Goal: Communication & Community: Answer question/provide support

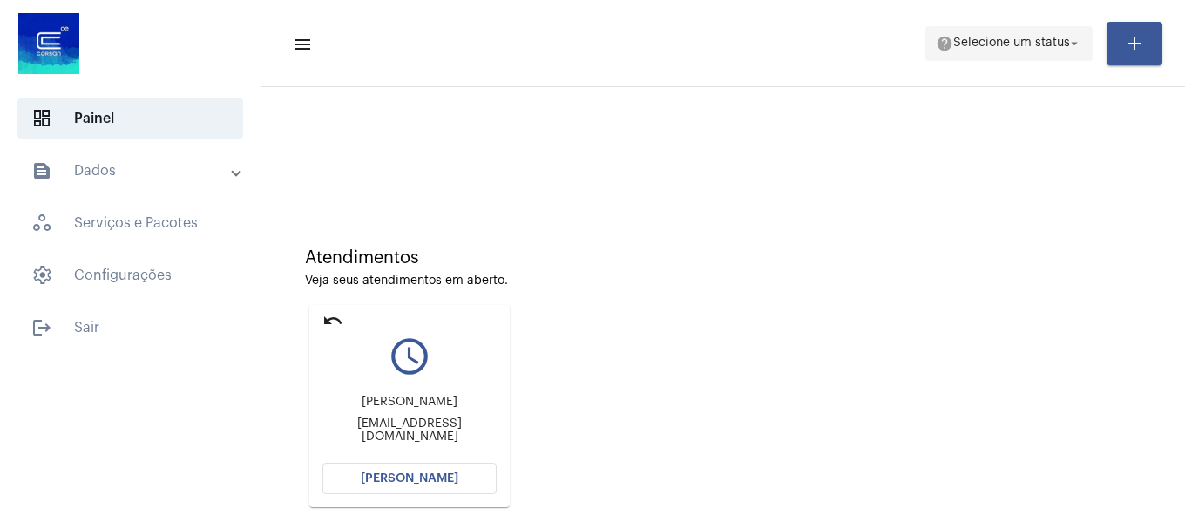
click at [1010, 44] on span "Selecione um status" at bounding box center [1012, 43] width 117 height 12
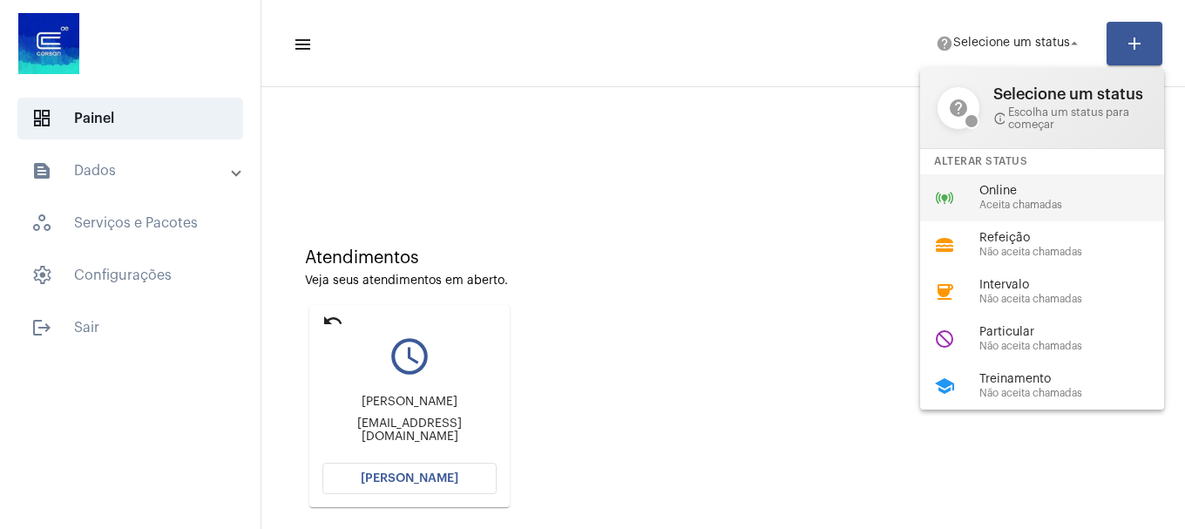
click at [1099, 214] on div "online_prediction Online Aceita chamadas" at bounding box center [1056, 197] width 272 height 47
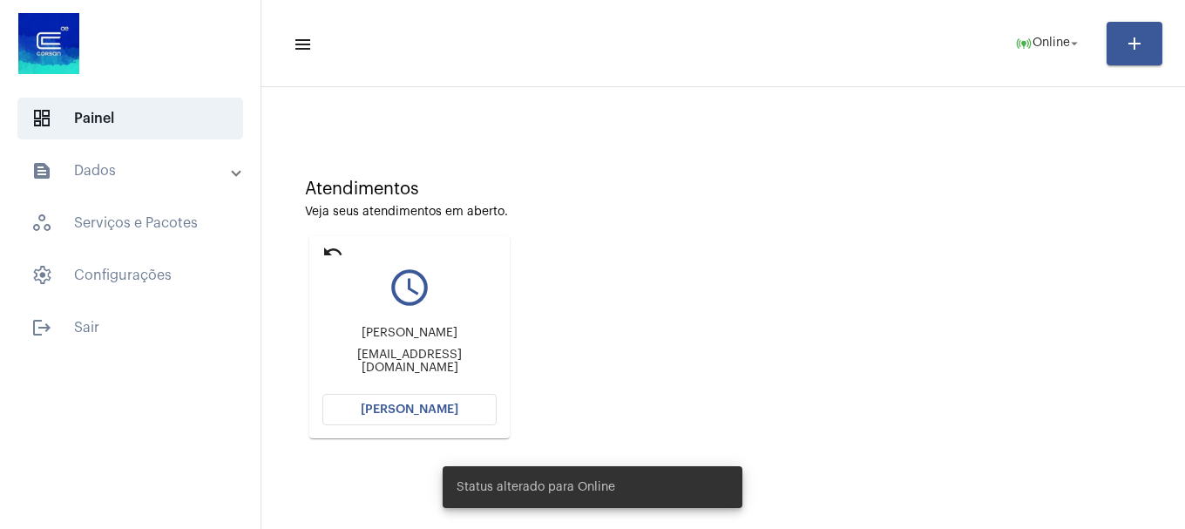
scroll to position [153, 0]
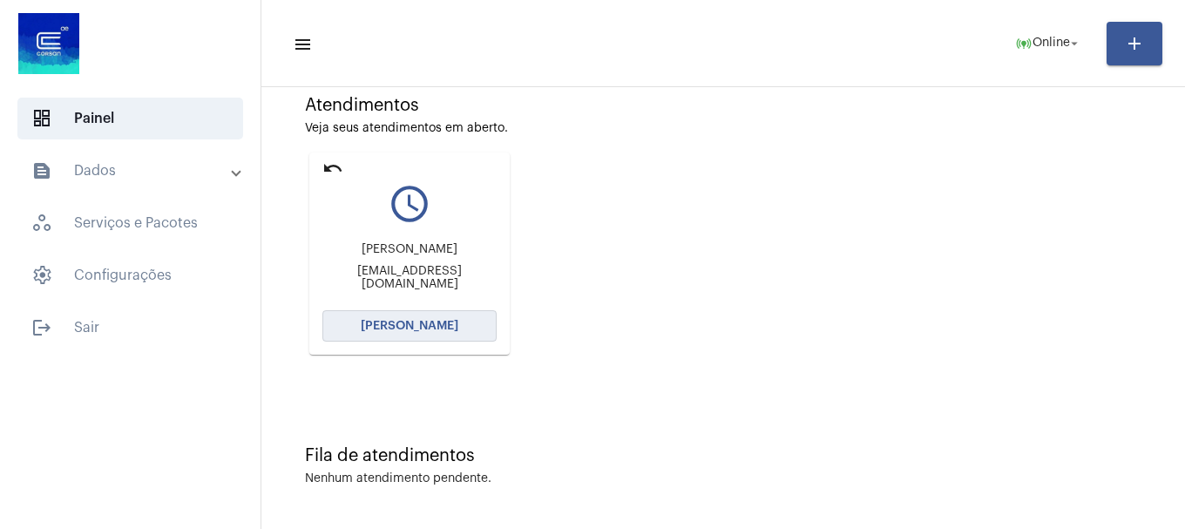
click at [403, 327] on span "[PERSON_NAME]" at bounding box center [410, 326] width 98 height 12
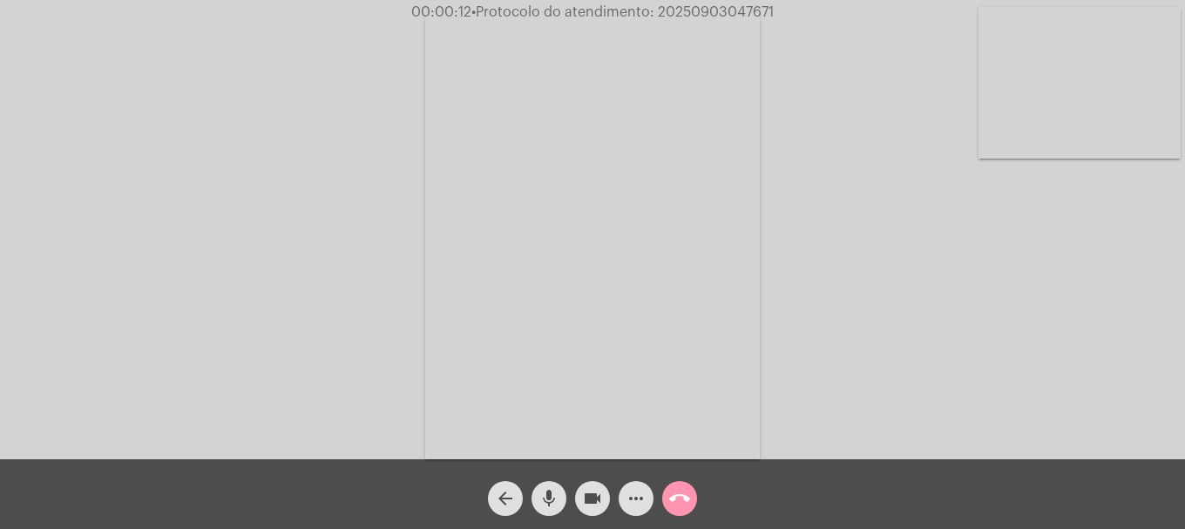
click at [1084, 86] on video at bounding box center [1080, 83] width 202 height 152
click at [288, 257] on video at bounding box center [231, 233] width 202 height 269
click at [1051, 128] on video at bounding box center [1080, 83] width 202 height 152
click at [560, 489] on button "mic" at bounding box center [549, 498] width 35 height 35
click at [293, 259] on video at bounding box center [231, 233] width 202 height 269
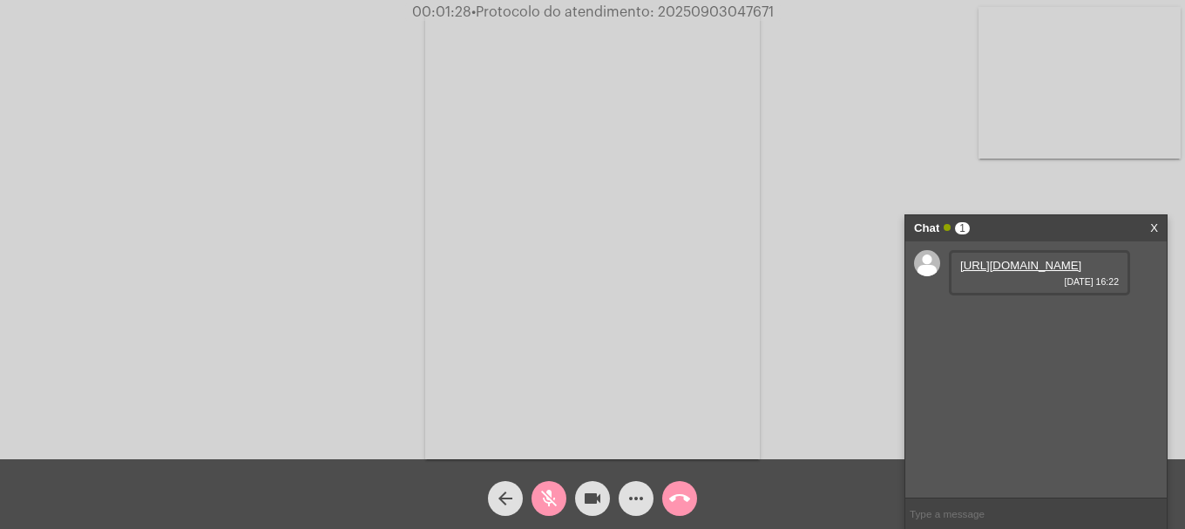
click at [1036, 272] on link "[URL][DOMAIN_NAME]" at bounding box center [1020, 265] width 121 height 13
drag, startPoint x: 545, startPoint y: 500, endPoint x: 562, endPoint y: 489, distance: 20.8
click at [545, 500] on mat-icon "mic_off" at bounding box center [549, 498] width 21 height 21
click at [559, 504] on mat-icon "mic" at bounding box center [549, 498] width 21 height 21
click at [1050, 322] on link "[URL][DOMAIN_NAME]" at bounding box center [1020, 315] width 121 height 13
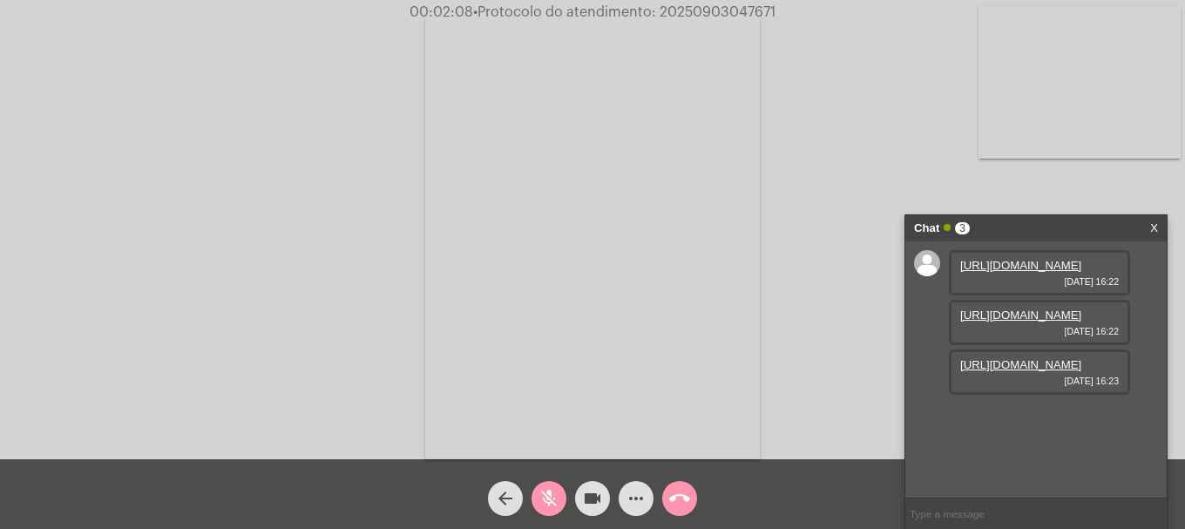
scroll to position [15, 0]
click at [1049, 371] on link "[URL][DOMAIN_NAME]" at bounding box center [1020, 364] width 121 height 13
drag, startPoint x: 559, startPoint y: 499, endPoint x: 745, endPoint y: 288, distance: 280.9
click at [558, 499] on mat-icon "mic_off" at bounding box center [549, 498] width 21 height 21
click at [562, 497] on button "mic" at bounding box center [549, 498] width 35 height 35
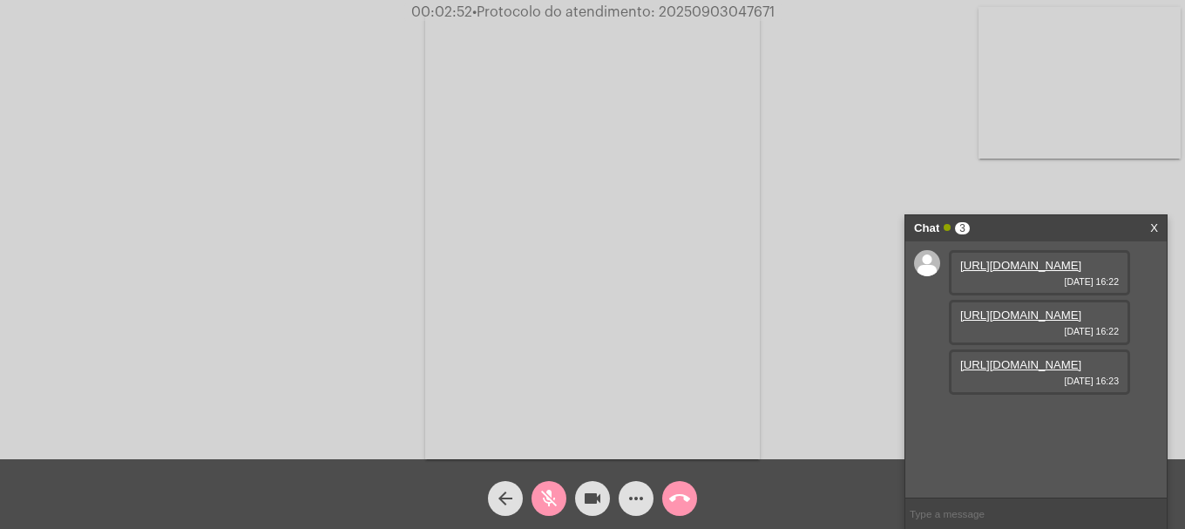
click at [1079, 134] on video at bounding box center [1080, 83] width 202 height 152
click at [599, 506] on mat-icon "videocam" at bounding box center [592, 498] width 21 height 21
click at [599, 506] on mat-icon "videocam_off" at bounding box center [592, 498] width 21 height 21
click at [546, 508] on mat-icon "mic_off" at bounding box center [549, 498] width 21 height 21
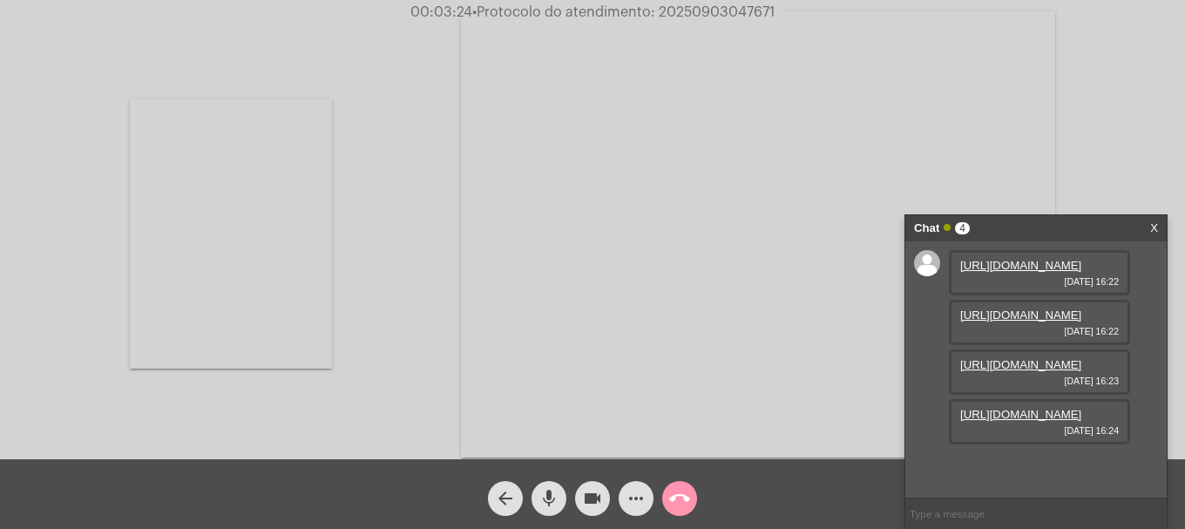
click at [988, 421] on link "[URL][DOMAIN_NAME]" at bounding box center [1020, 414] width 121 height 13
click at [154, 237] on video at bounding box center [231, 233] width 202 height 269
click at [642, 490] on mat-icon "more_horiz" at bounding box center [636, 498] width 21 height 21
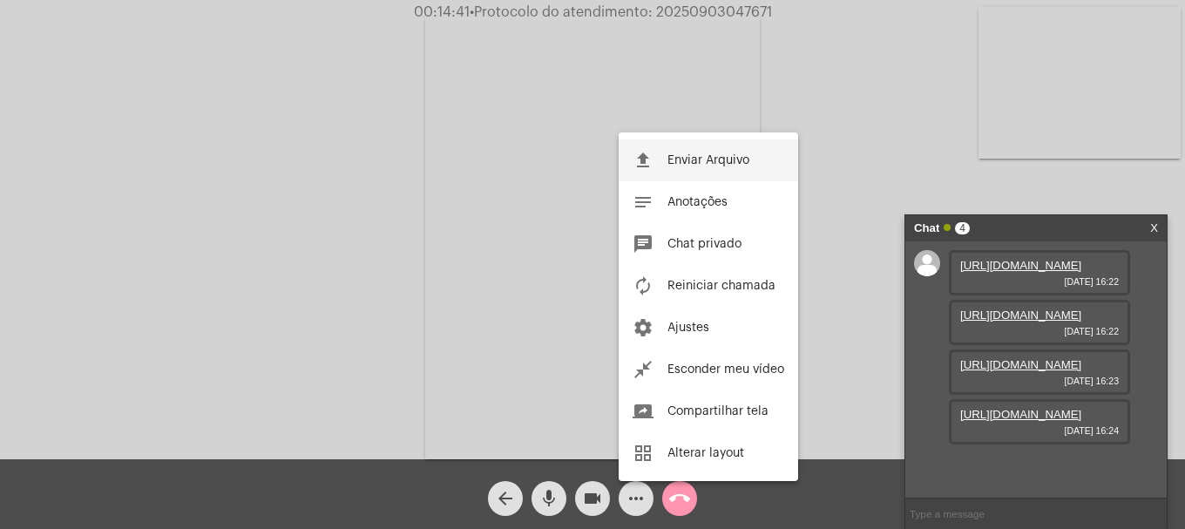
click at [665, 176] on button "file_upload Enviar Arquivo" at bounding box center [709, 160] width 180 height 42
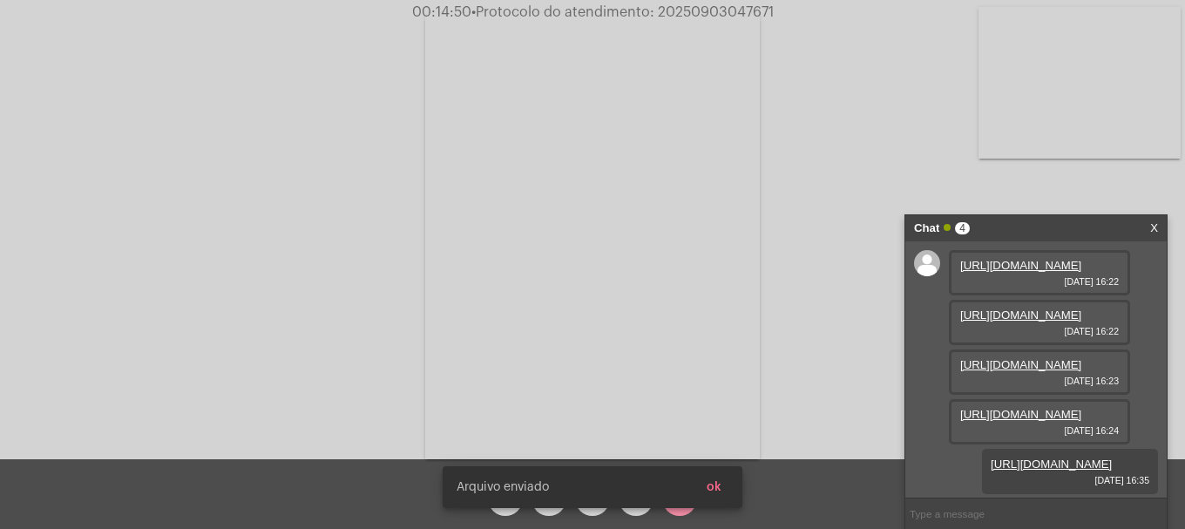
scroll to position [193, 0]
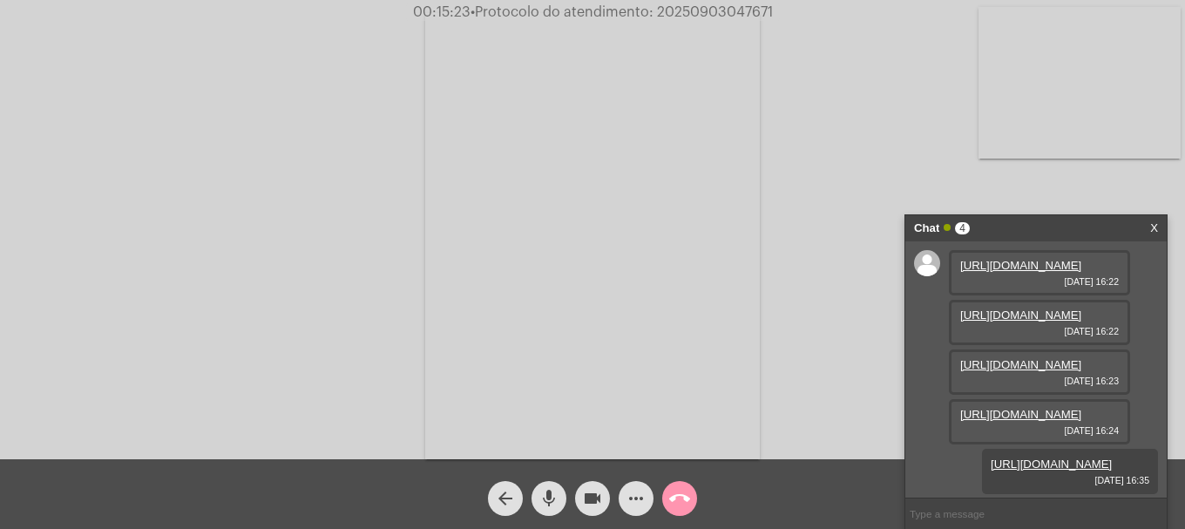
click at [646, 508] on mat-icon "more_horiz" at bounding box center [636, 498] width 21 height 21
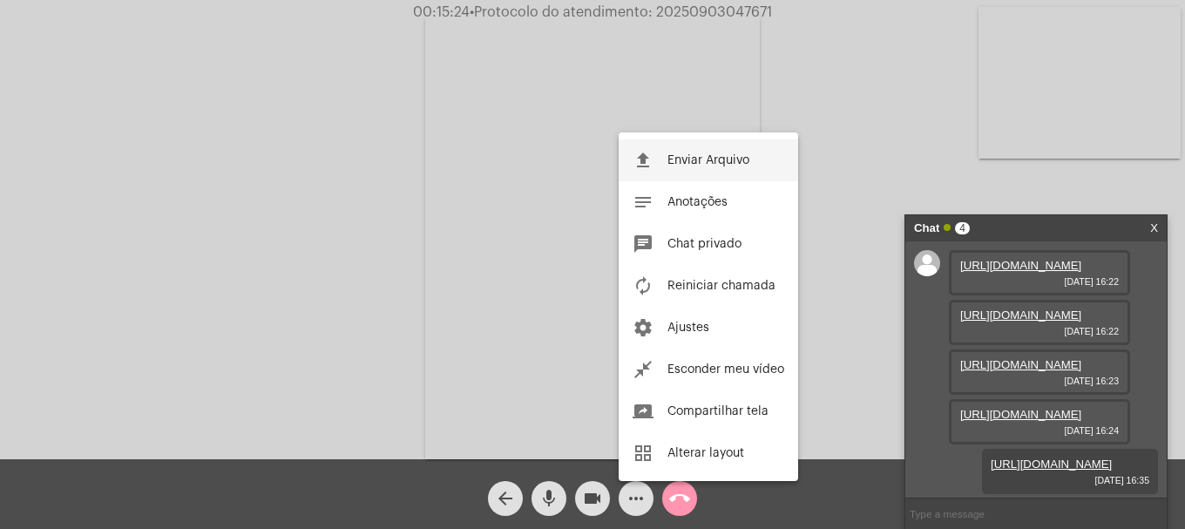
click at [709, 167] on button "file_upload Enviar Arquivo" at bounding box center [709, 160] width 180 height 42
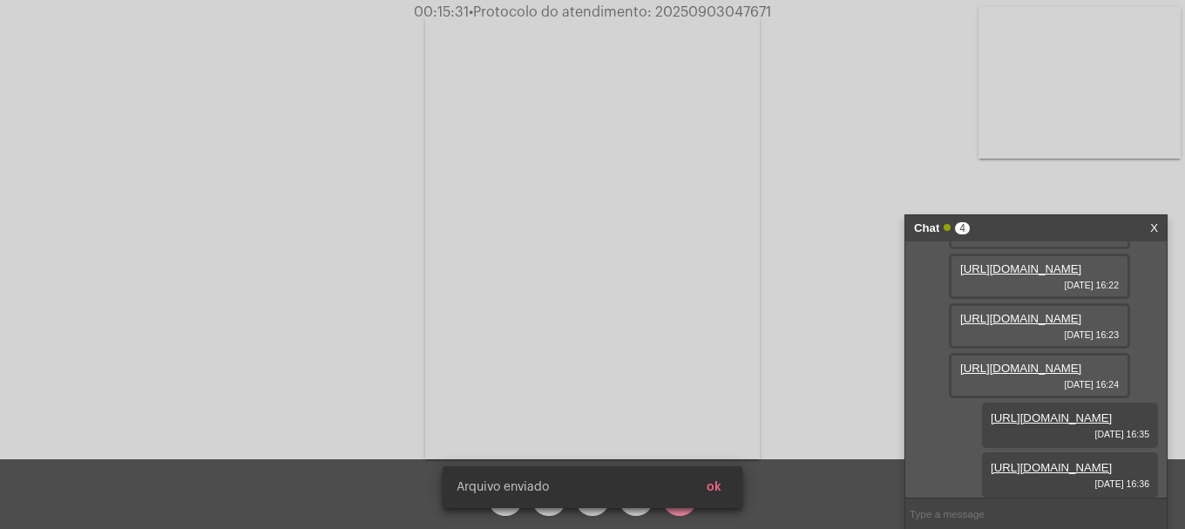
scroll to position [282, 0]
click at [722, 483] on button "ok" at bounding box center [714, 487] width 43 height 31
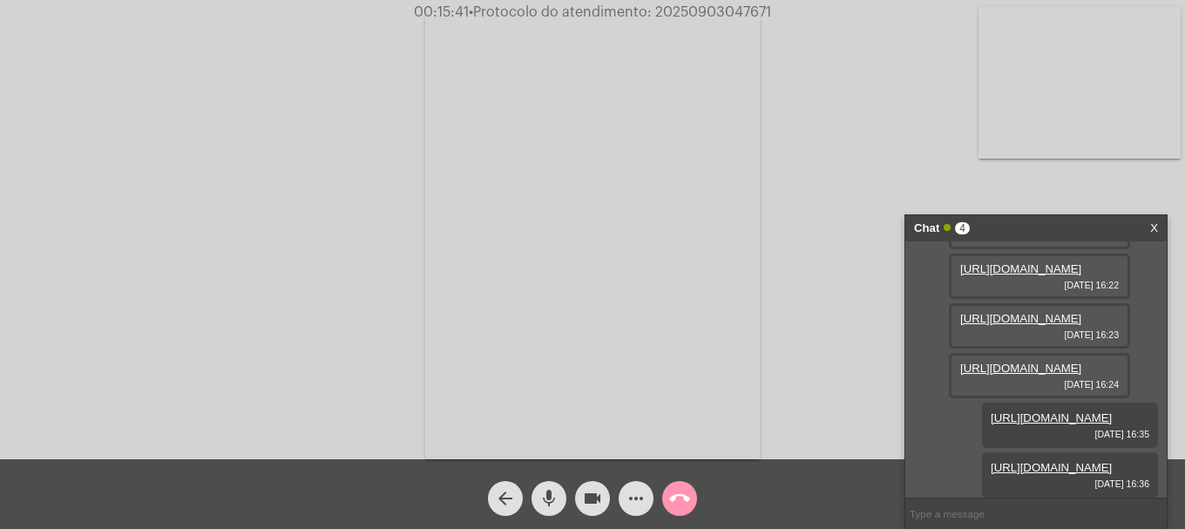
click at [538, 503] on button "mic" at bounding box center [549, 498] width 35 height 35
click at [538, 503] on button "mic_off" at bounding box center [549, 498] width 35 height 35
click at [703, 12] on span "• Protocolo do atendimento: 20250903047671" at bounding box center [622, 12] width 302 height 14
copy span "20250903047671"
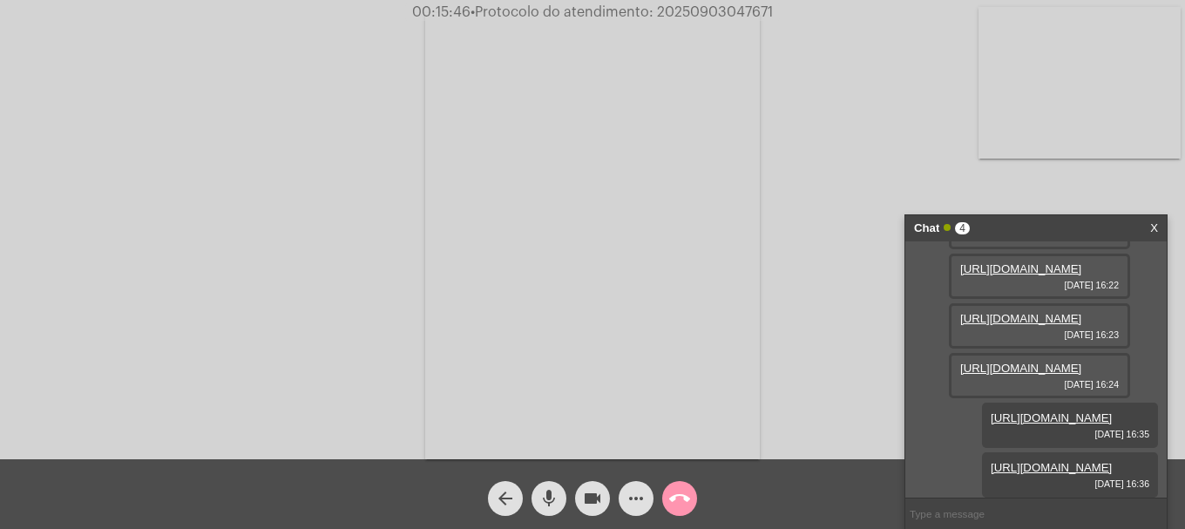
click at [1062, 519] on input "text" at bounding box center [1036, 514] width 261 height 31
paste input "20250903047671"
type input "20250903047671"
click at [687, 496] on mat-icon "call_end" at bounding box center [679, 498] width 21 height 21
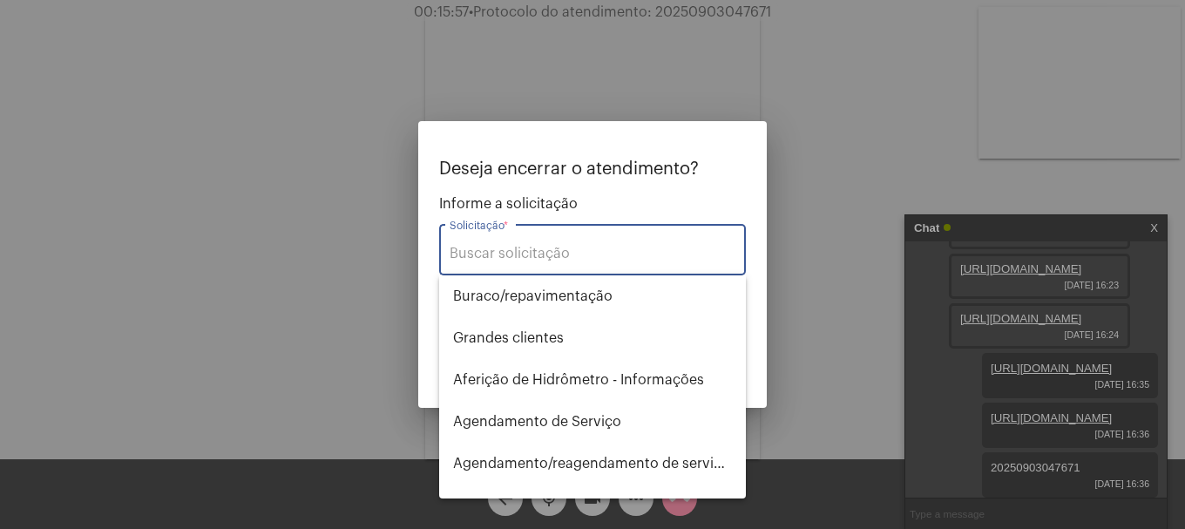
click at [656, 248] on input "Solicitação *" at bounding box center [593, 254] width 286 height 16
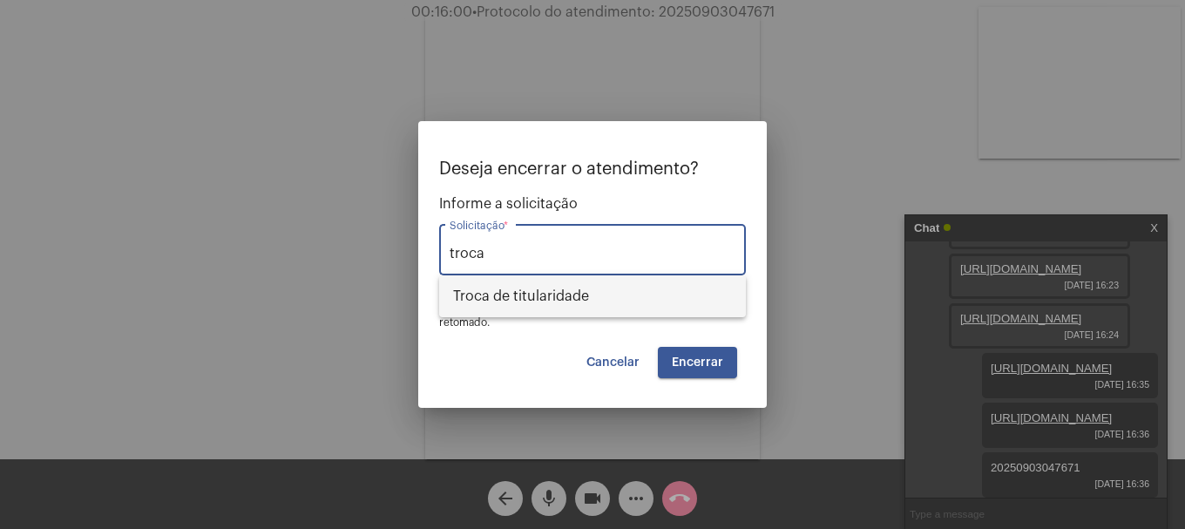
click at [627, 314] on span "Troca de titularidade" at bounding box center [592, 296] width 279 height 42
type input "Troca de titularidade"
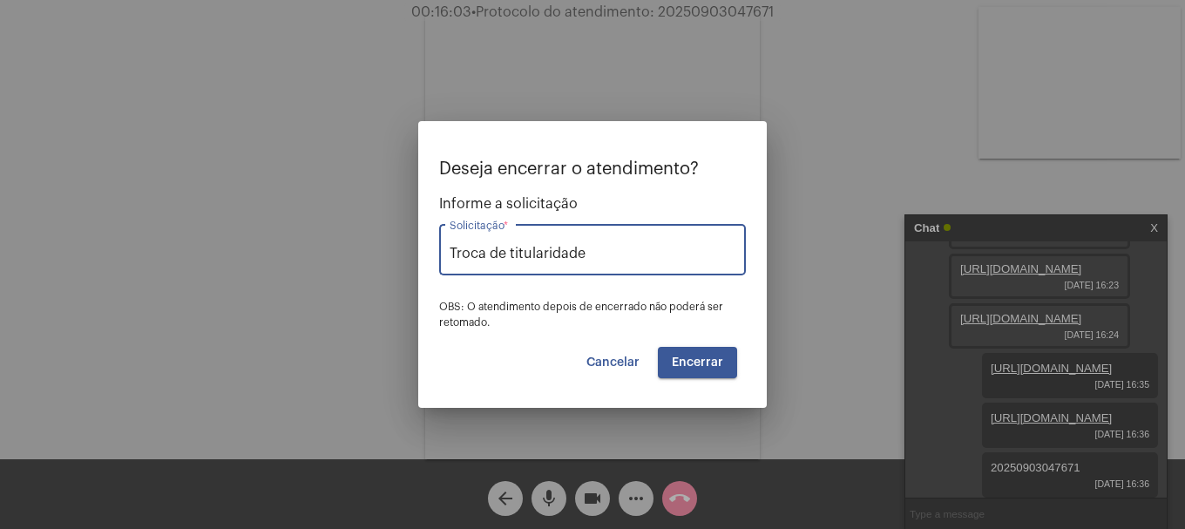
click at [697, 355] on button "Encerrar" at bounding box center [697, 362] width 79 height 31
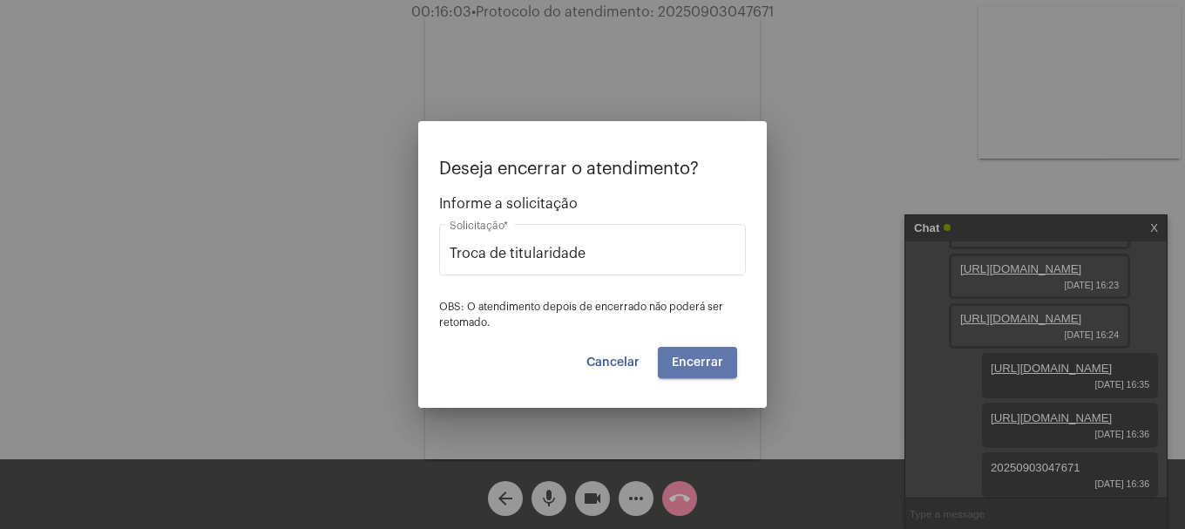
click at [697, 355] on button "Encerrar" at bounding box center [697, 362] width 79 height 31
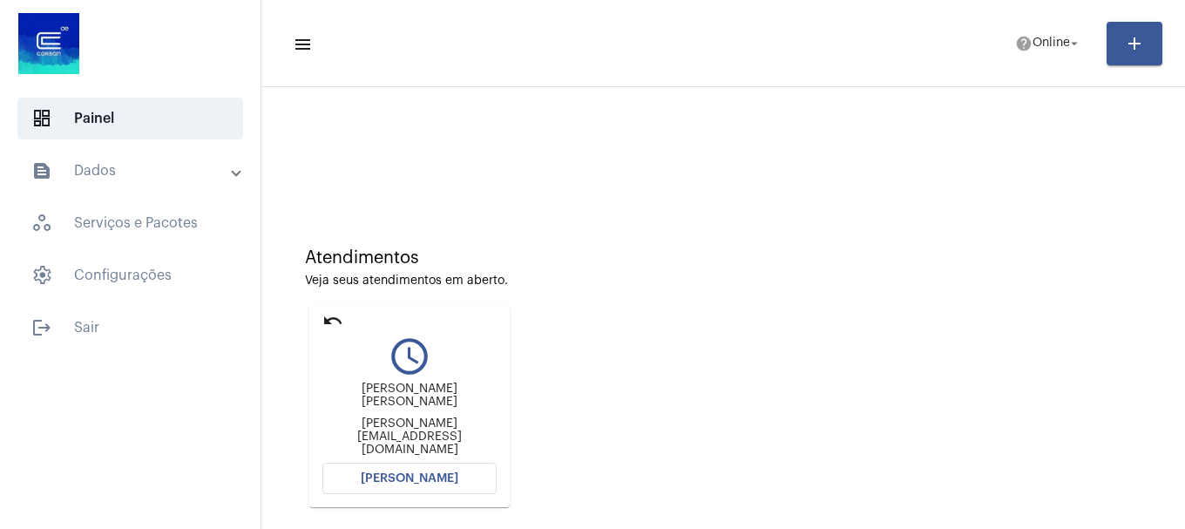
click at [439, 485] on button "[PERSON_NAME]" at bounding box center [409, 478] width 174 height 31
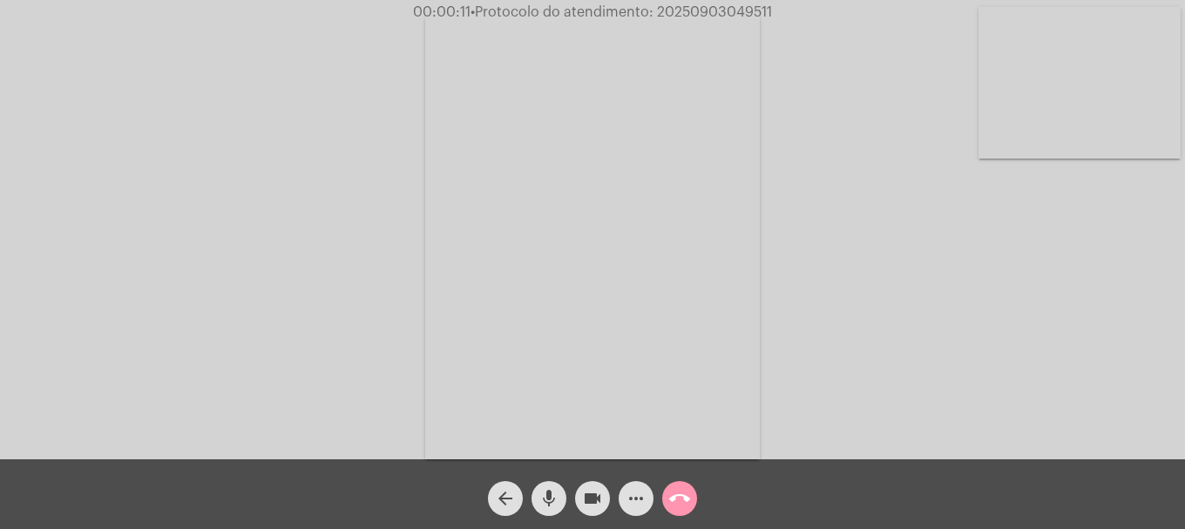
click at [550, 492] on mat-icon "mic" at bounding box center [549, 498] width 21 height 21
drag, startPoint x: 558, startPoint y: 499, endPoint x: 560, endPoint y: 491, distance: 9.1
click at [560, 497] on button "mic_off" at bounding box center [549, 498] width 35 height 35
click at [1065, 150] on video at bounding box center [1080, 83] width 202 height 152
click at [635, 494] on mat-icon "more_horiz" at bounding box center [636, 498] width 21 height 21
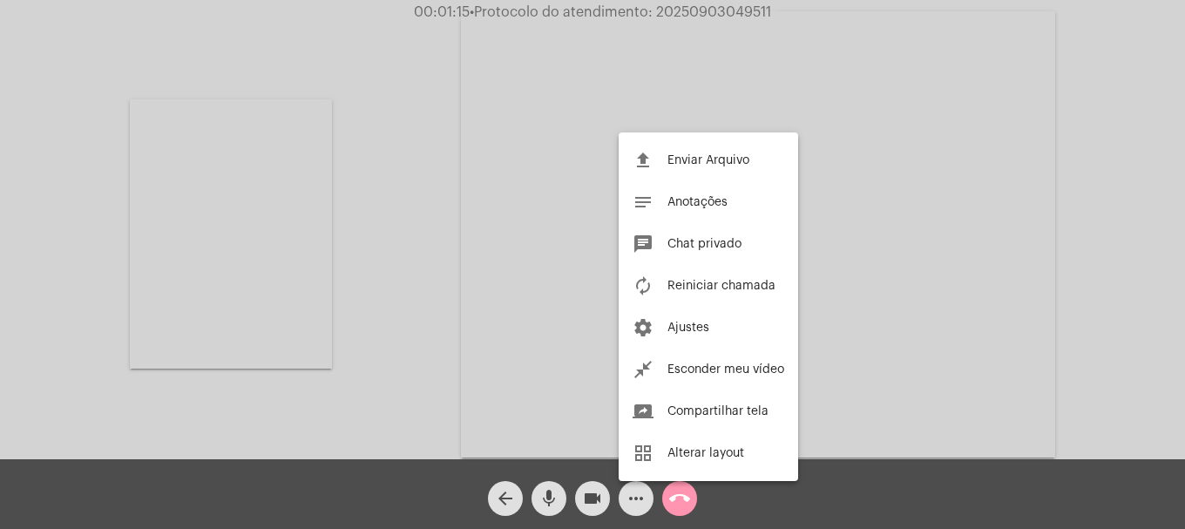
click at [635, 494] on div at bounding box center [592, 264] width 1185 height 529
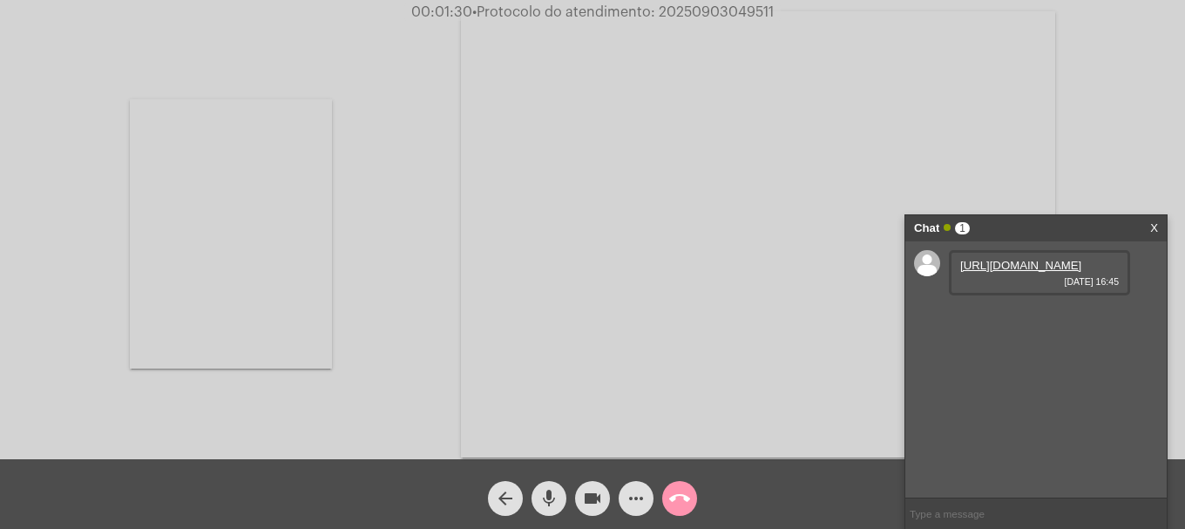
click at [1022, 270] on link "[URL][DOMAIN_NAME]" at bounding box center [1020, 265] width 121 height 13
drag, startPoint x: 553, startPoint y: 504, endPoint x: 581, endPoint y: 504, distance: 27.9
click at [555, 504] on mat-icon "mic" at bounding box center [549, 498] width 21 height 21
click at [581, 504] on button "videocam" at bounding box center [592, 498] width 35 height 35
click at [585, 495] on mat-icon "videocam_off" at bounding box center [592, 498] width 21 height 21
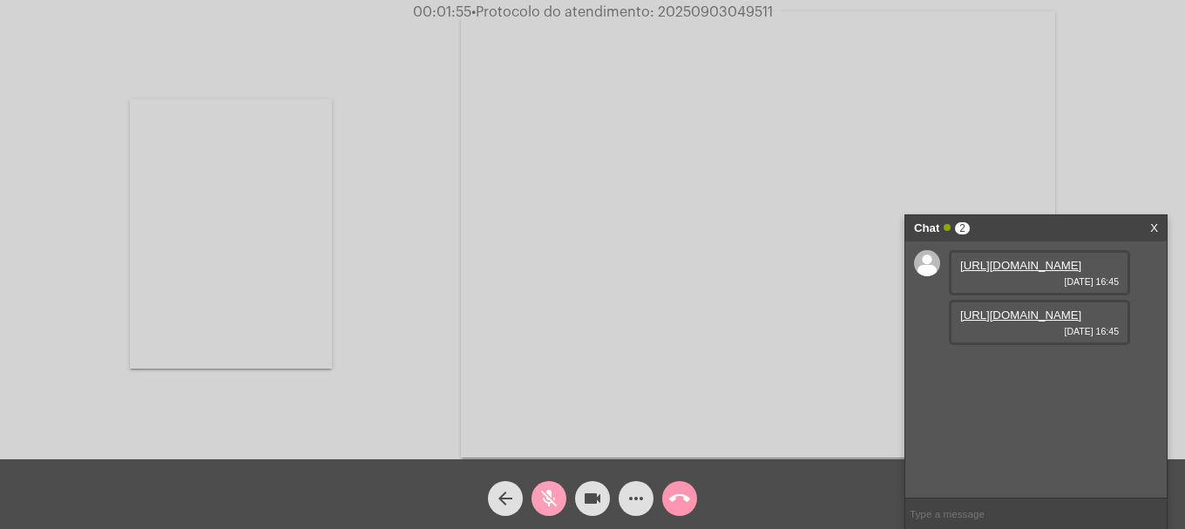
click at [554, 498] on mat-icon "mic_off" at bounding box center [549, 498] width 21 height 21
click at [1043, 322] on link "[URL][DOMAIN_NAME]" at bounding box center [1020, 315] width 121 height 13
click at [302, 290] on video at bounding box center [231, 233] width 202 height 269
click at [554, 498] on mat-icon "mic" at bounding box center [549, 498] width 21 height 21
click at [554, 498] on mat-icon "mic_off" at bounding box center [549, 498] width 21 height 21
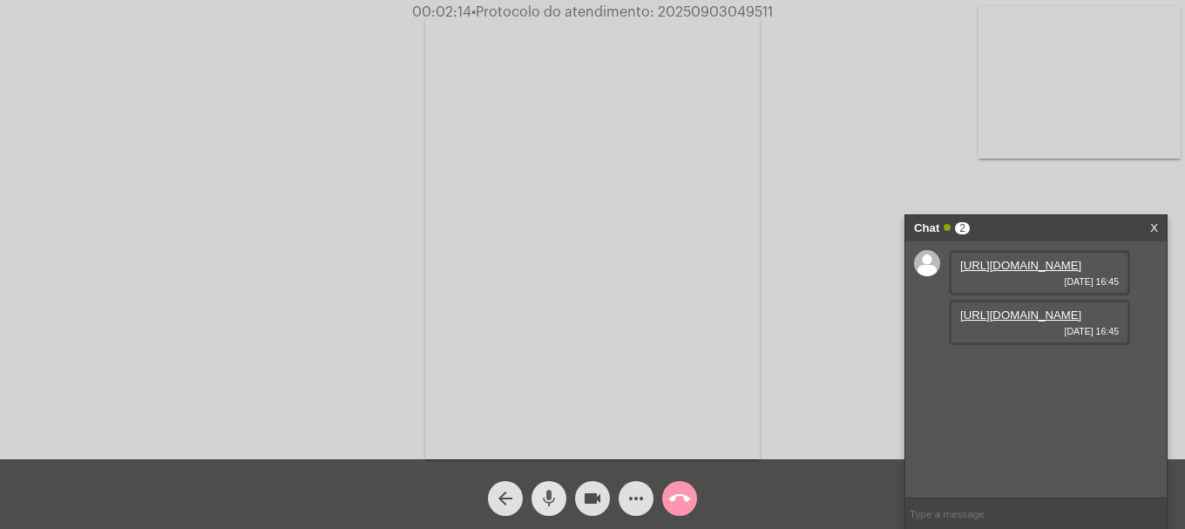
click at [554, 498] on mat-icon "mic" at bounding box center [549, 498] width 21 height 21
click at [600, 507] on mat-icon "videocam" at bounding box center [592, 498] width 21 height 21
click at [600, 507] on mat-icon "videocam_off" at bounding box center [592, 498] width 21 height 21
click at [540, 498] on mat-icon "mic_off" at bounding box center [549, 498] width 21 height 21
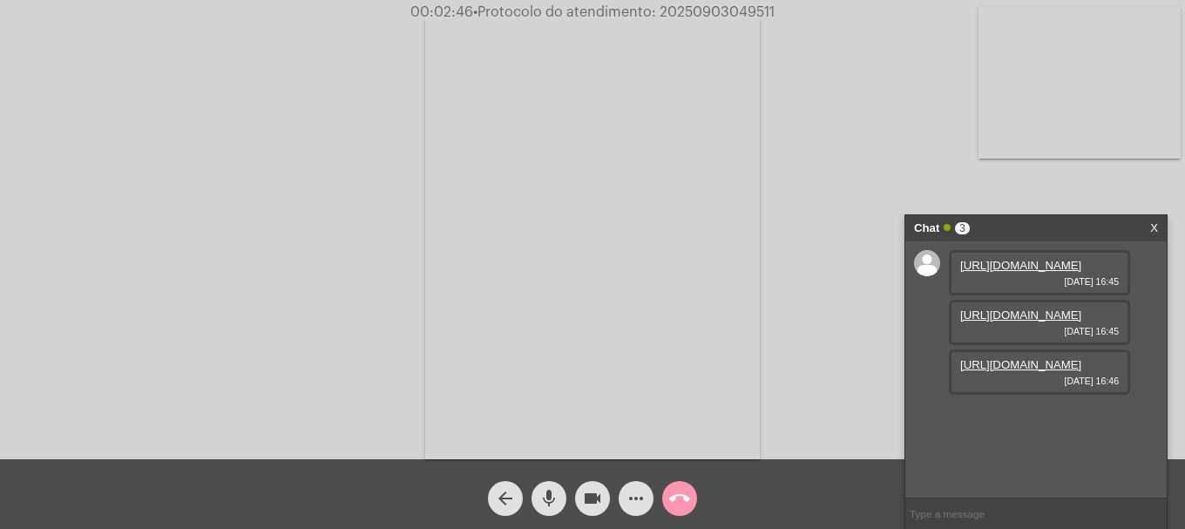
click at [1001, 371] on link "[URL][DOMAIN_NAME]" at bounding box center [1020, 364] width 121 height 13
click at [635, 506] on mat-icon "more_horiz" at bounding box center [636, 498] width 21 height 21
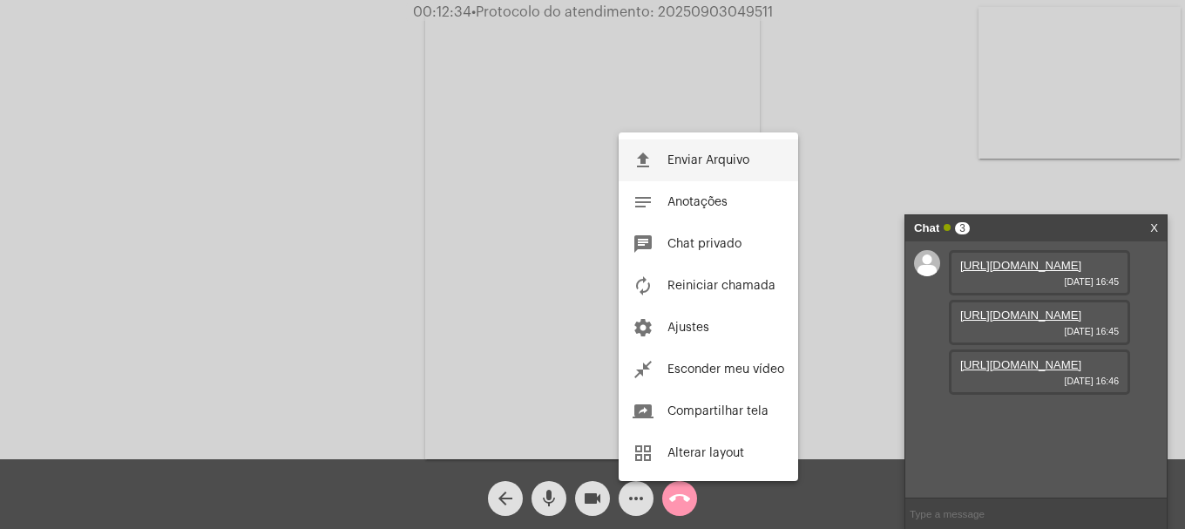
click at [685, 158] on span "Enviar Arquivo" at bounding box center [709, 160] width 82 height 12
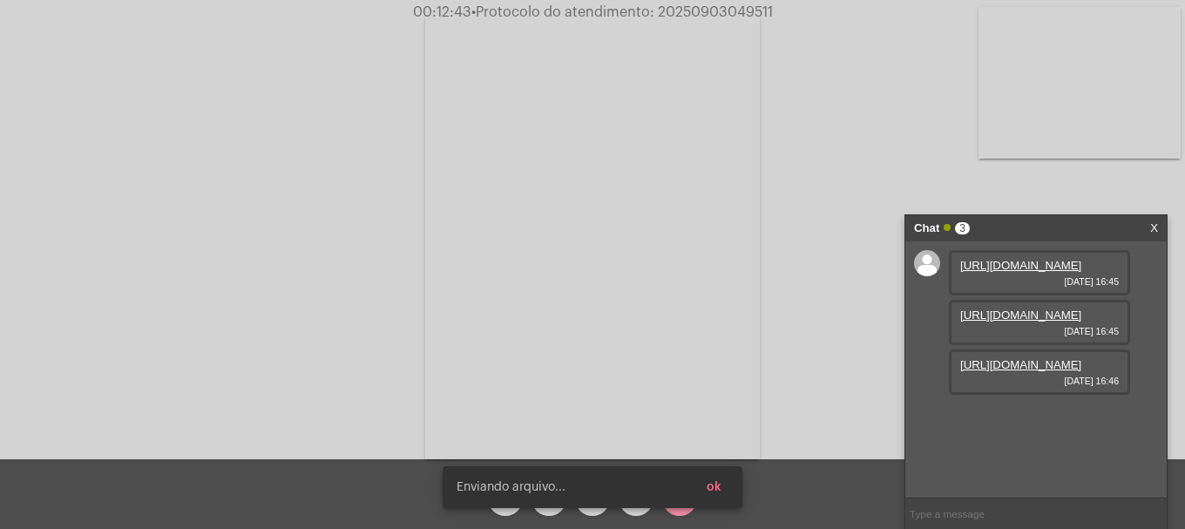
scroll to position [104, 0]
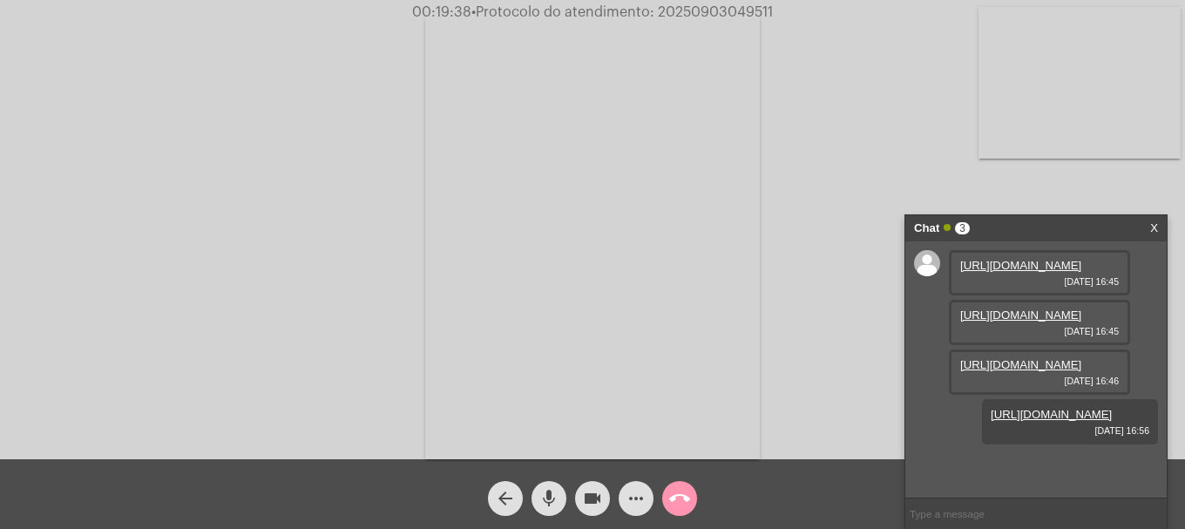
click at [586, 505] on mat-icon "videocam" at bounding box center [592, 498] width 21 height 21
click at [582, 500] on mat-icon "videocam_off" at bounding box center [592, 498] width 21 height 21
click at [749, 6] on span "• Protocolo do atendimento: 20250903049511" at bounding box center [623, 12] width 302 height 14
copy span "20250903049511"
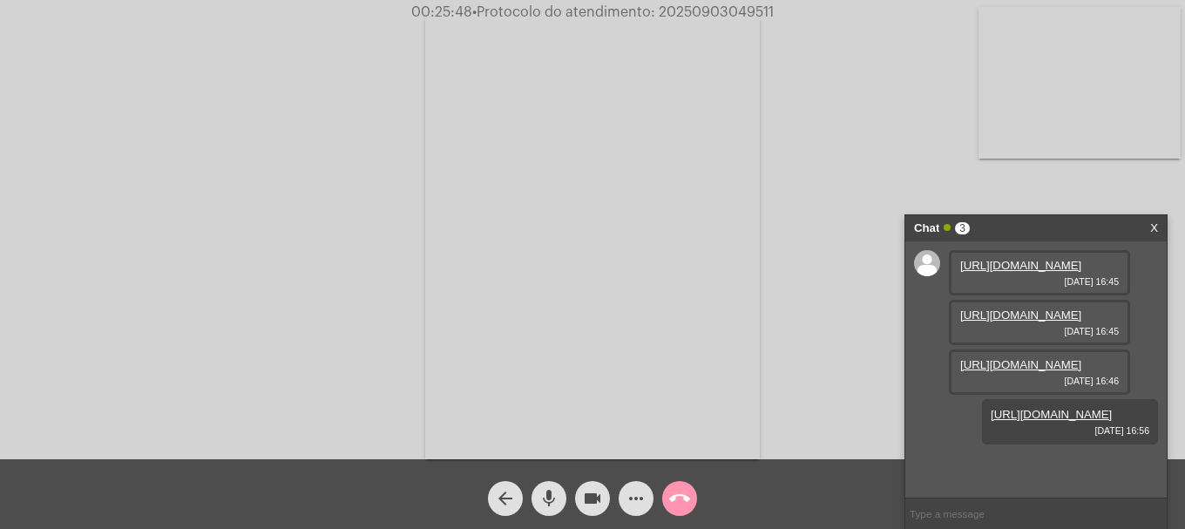
drag, startPoint x: 982, startPoint y: 520, endPoint x: 991, endPoint y: 513, distance: 11.2
click at [983, 519] on input "text" at bounding box center [1036, 514] width 261 height 31
paste input "20250903049511"
type input "20250903049511"
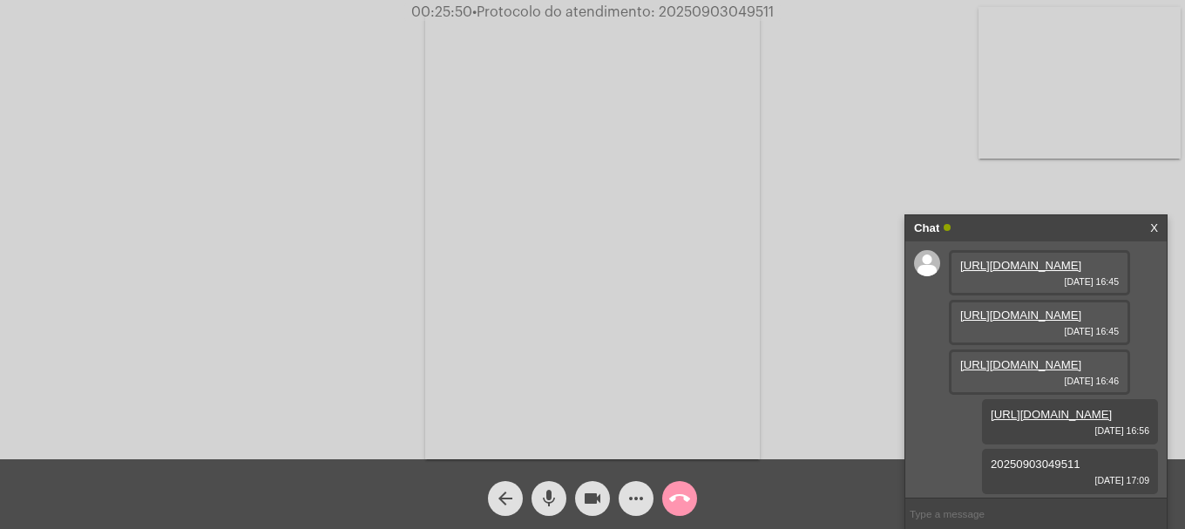
click at [685, 500] on mat-icon "call_end" at bounding box center [679, 498] width 21 height 21
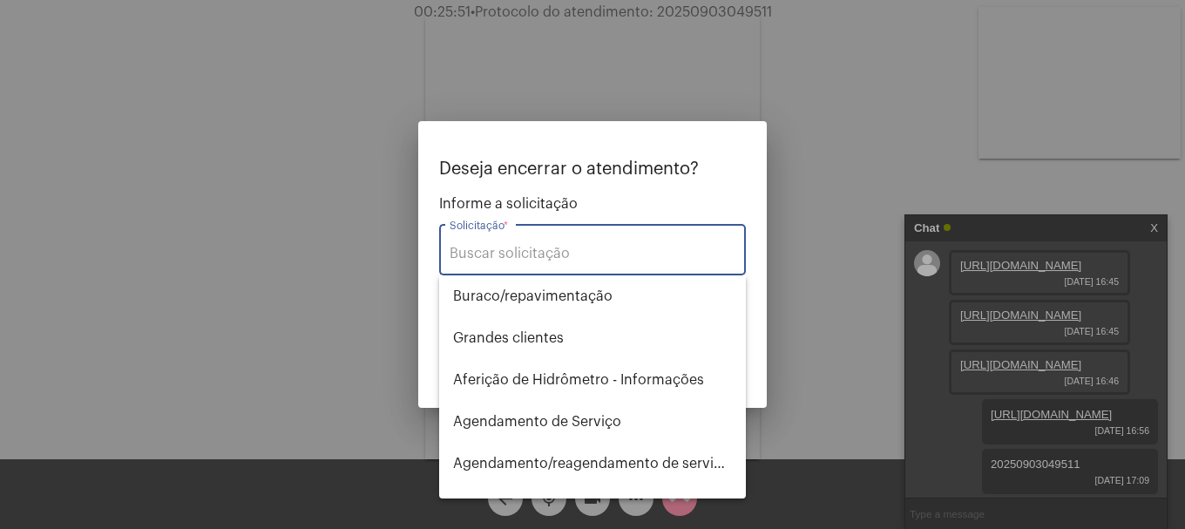
click at [587, 261] on input "Solicitação *" at bounding box center [593, 254] width 286 height 16
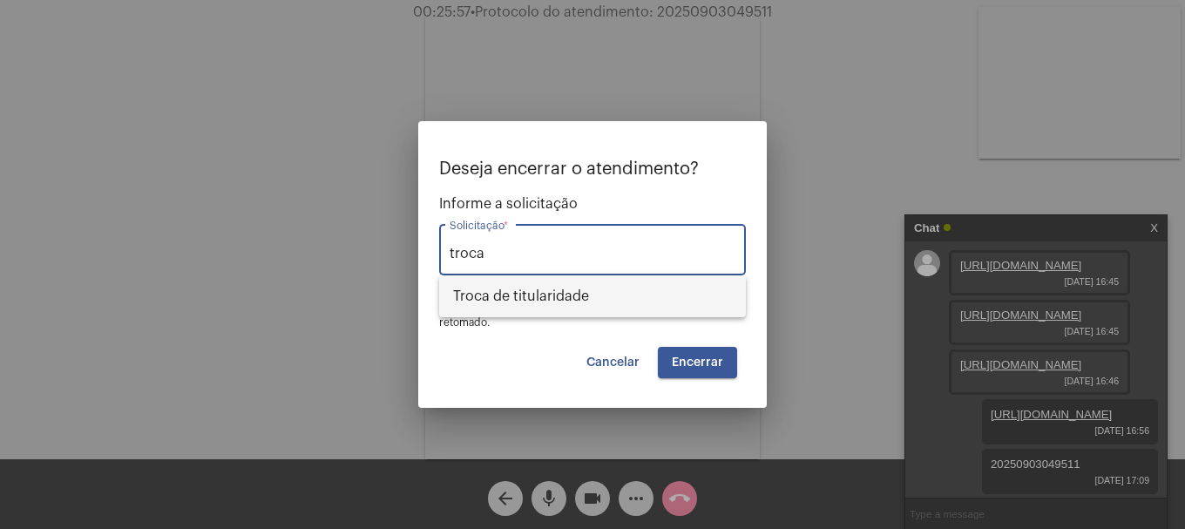
click at [578, 308] on span "Troca de titularidade" at bounding box center [592, 296] width 279 height 42
type input "Troca de titularidade"
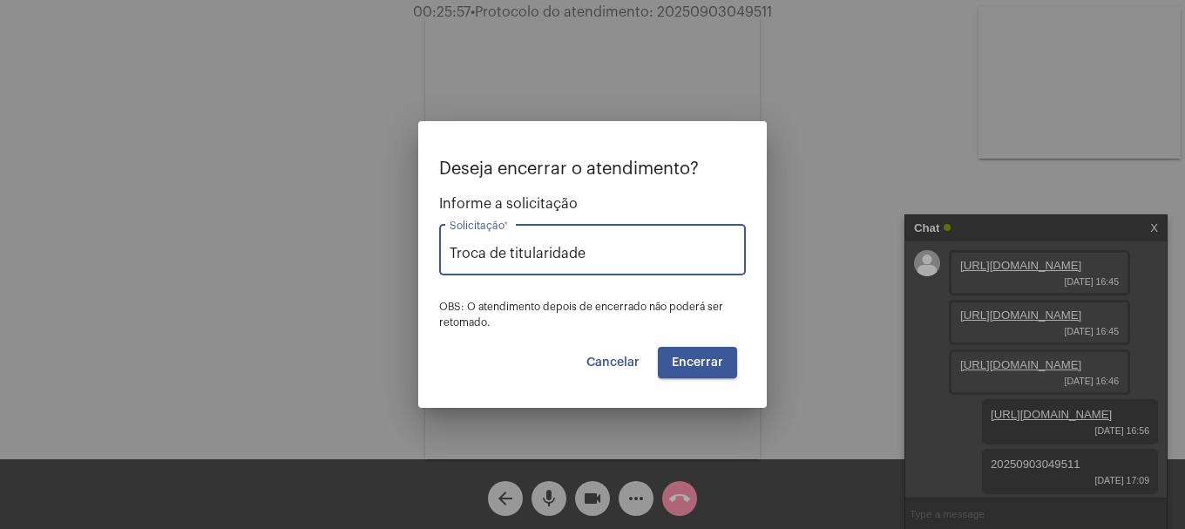
click at [578, 308] on span "OBS: O atendimento depois de encerrado não poderá ser retomado." at bounding box center [581, 315] width 284 height 26
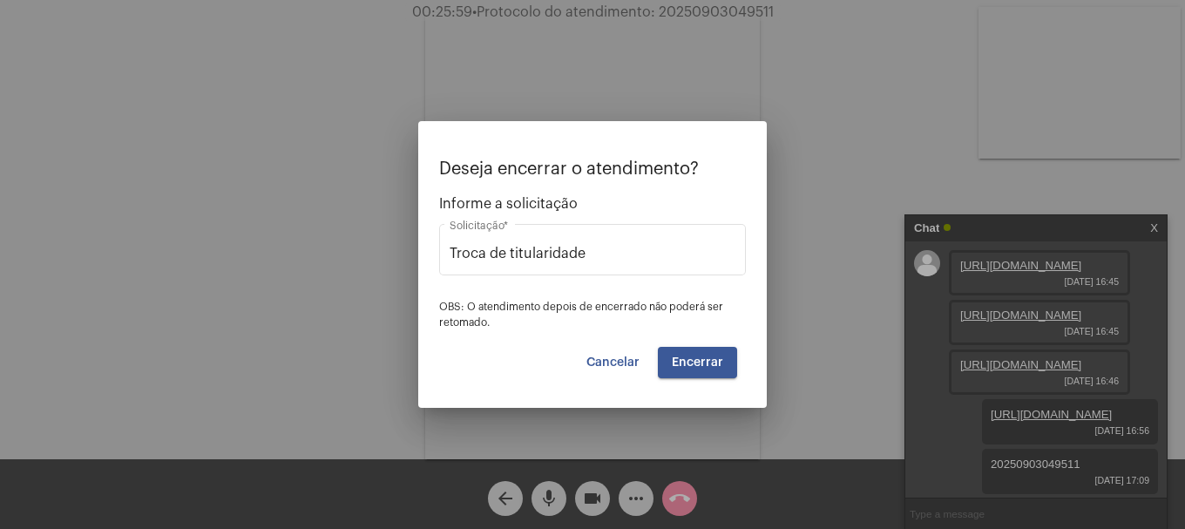
click at [703, 351] on button "Encerrar" at bounding box center [697, 362] width 79 height 31
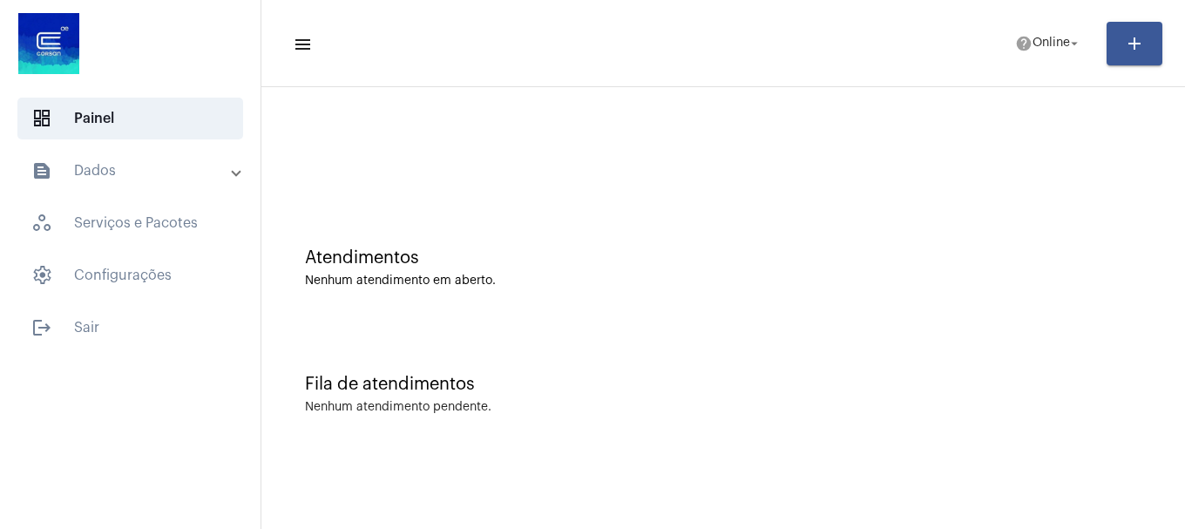
click at [105, 189] on mat-expansion-panel-header "text_snippet_outlined Dados" at bounding box center [135, 171] width 250 height 42
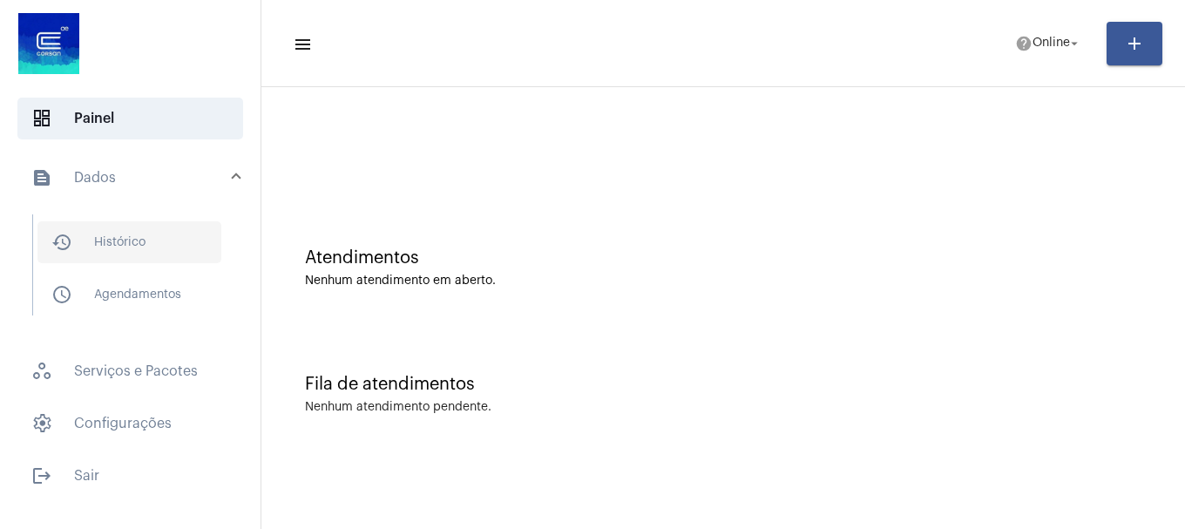
click at [103, 257] on span "history_outlined Histórico" at bounding box center [129, 242] width 184 height 42
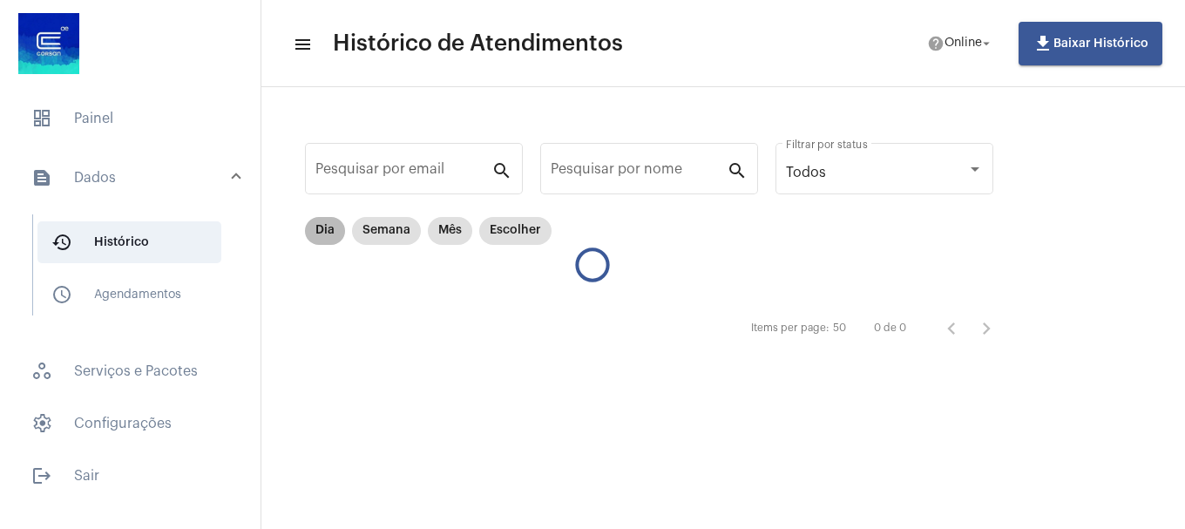
click at [326, 236] on mat-chip "Dia" at bounding box center [325, 231] width 40 height 28
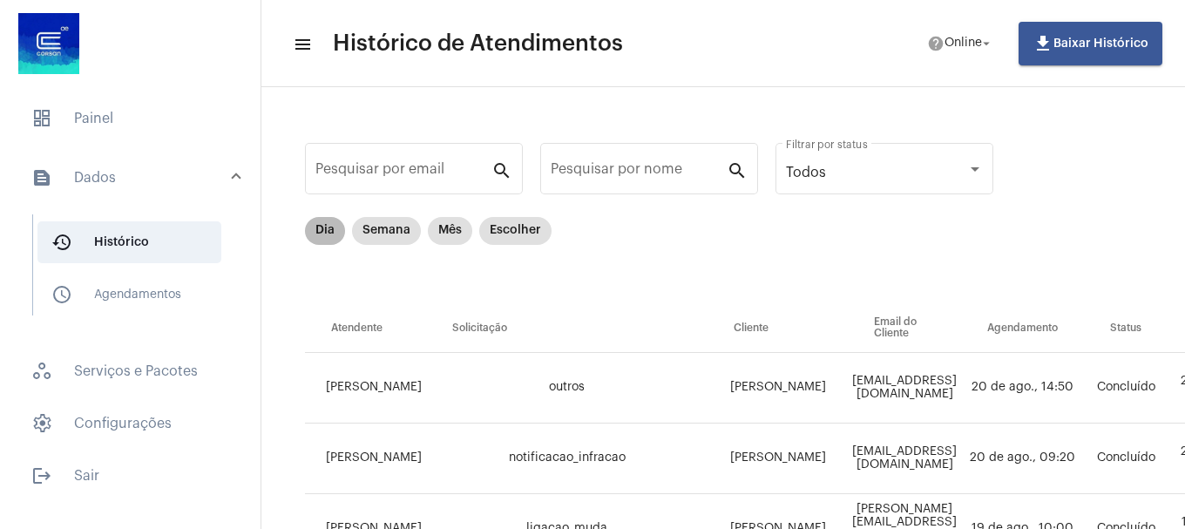
click at [326, 236] on mat-chip "Dia" at bounding box center [325, 231] width 40 height 28
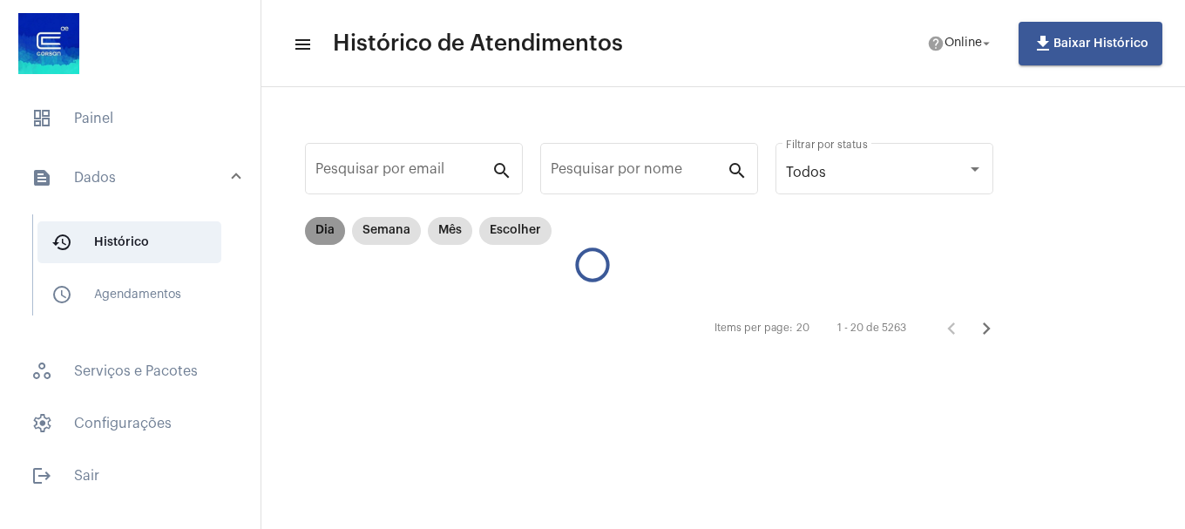
click at [326, 236] on mat-chip "Dia" at bounding box center [325, 231] width 40 height 28
click at [316, 224] on mat-chip "Dia" at bounding box center [325, 231] width 40 height 28
click at [332, 238] on mat-chip "Dia" at bounding box center [325, 231] width 40 height 28
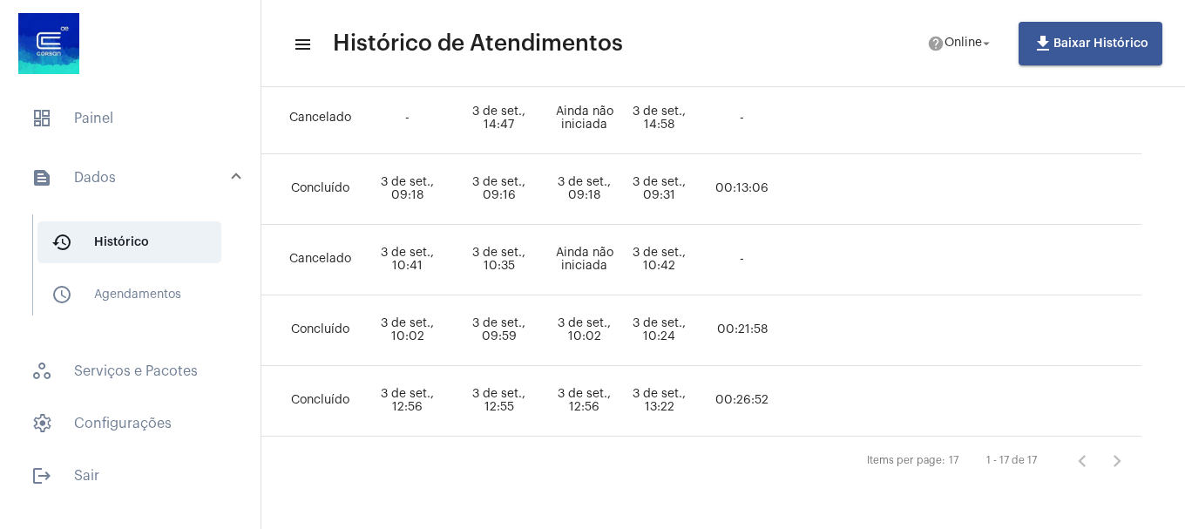
scroll to position [1130, 0]
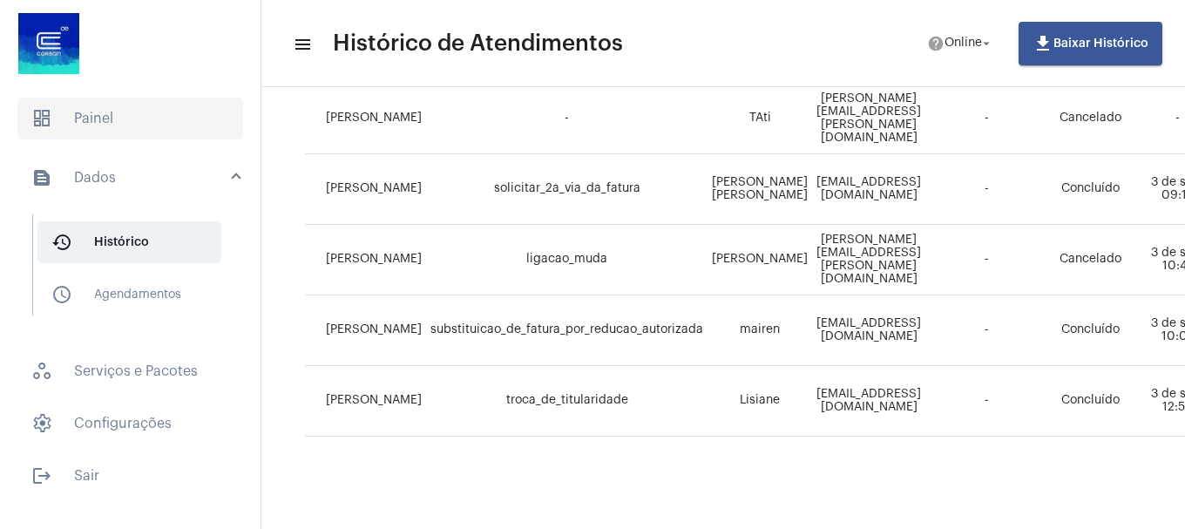
click at [86, 138] on span "dashboard Painel" at bounding box center [130, 119] width 226 height 42
